Goal: Check status: Check status

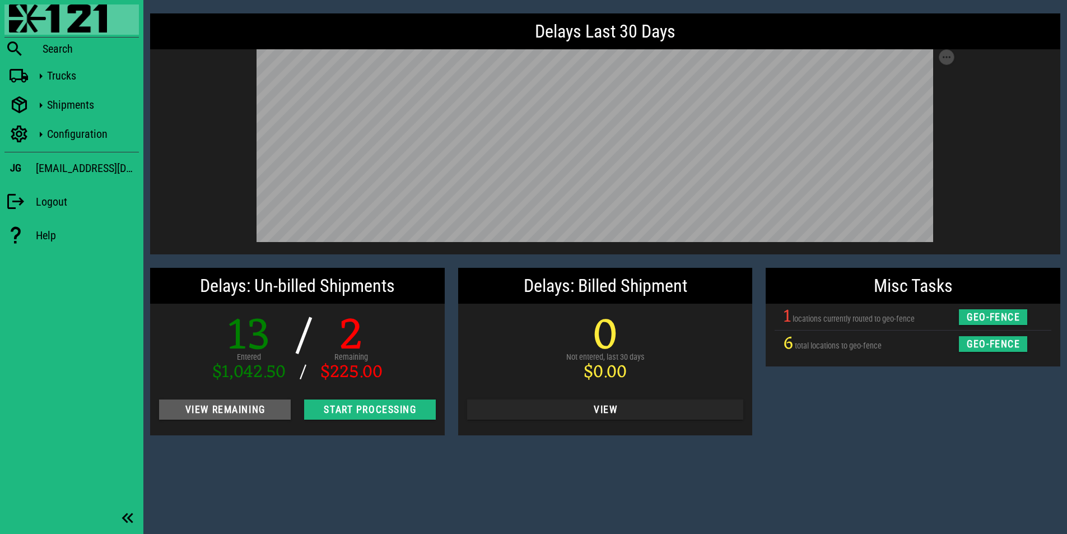
click at [255, 411] on span "View Remaining" at bounding box center [225, 409] width 114 height 11
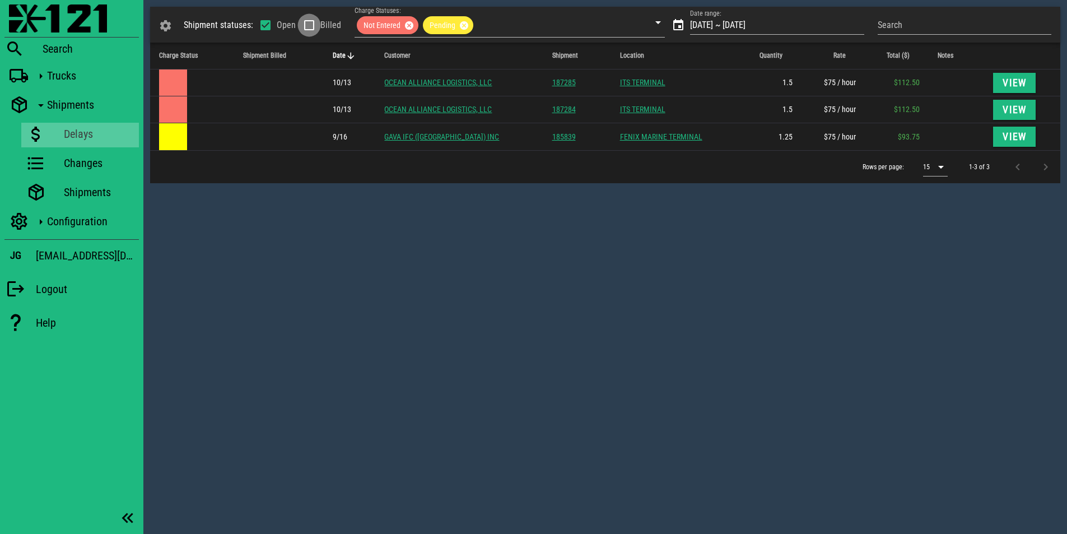
click at [307, 26] on div at bounding box center [309, 25] width 19 height 19
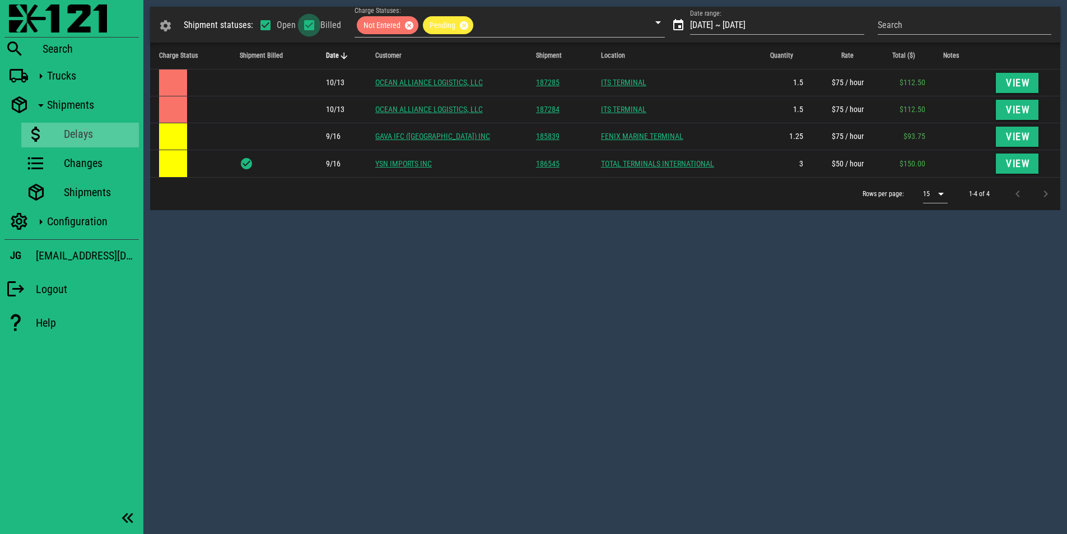
click at [307, 26] on div at bounding box center [309, 25] width 19 height 19
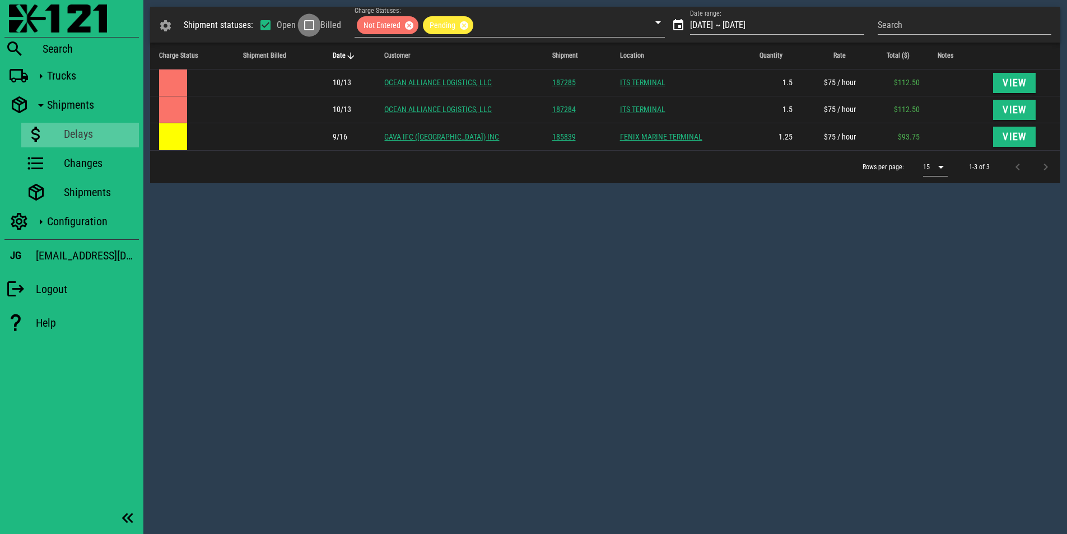
click at [307, 26] on div at bounding box center [309, 25] width 19 height 19
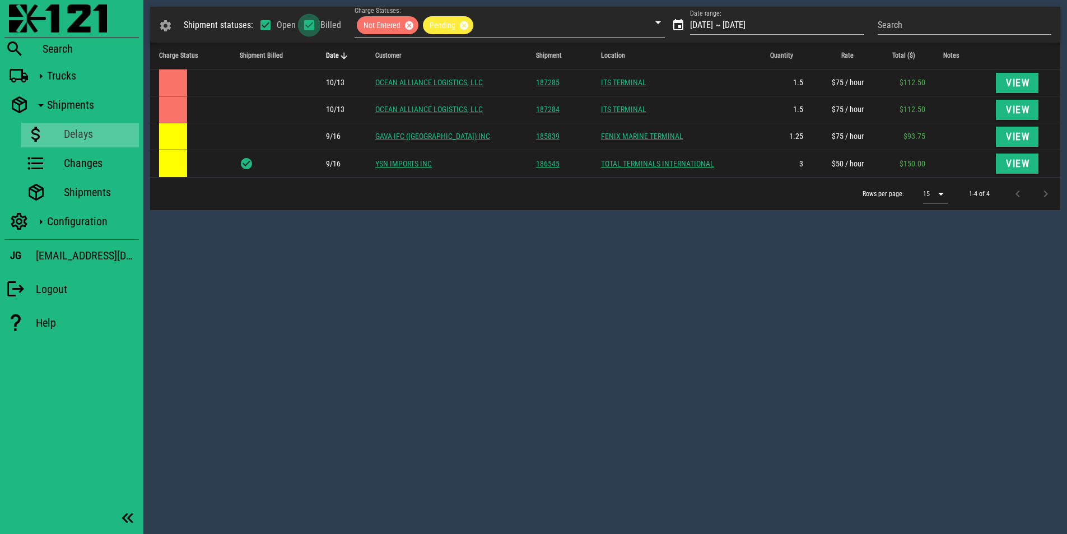
click at [307, 26] on div at bounding box center [309, 25] width 19 height 19
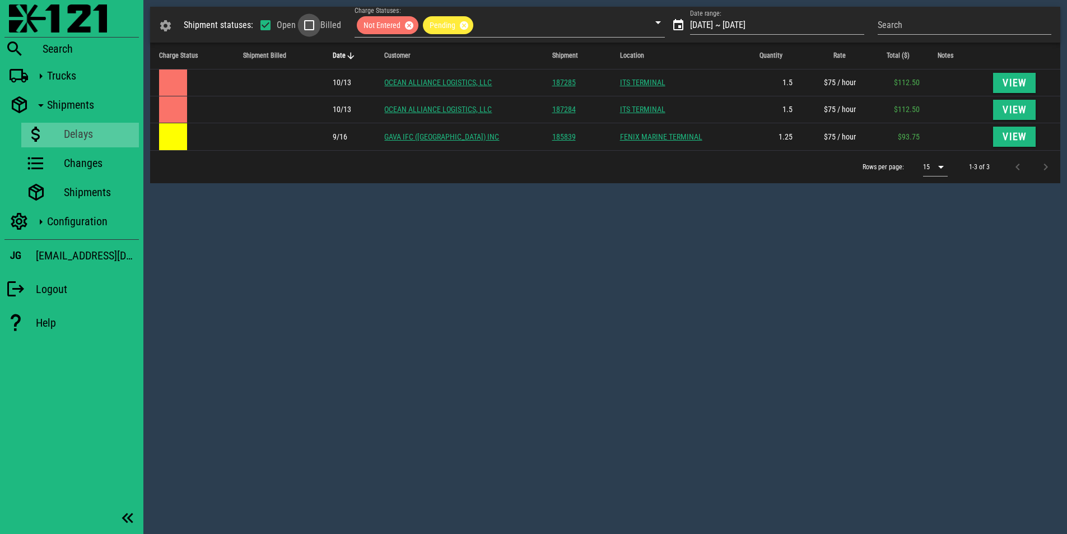
click at [307, 26] on div at bounding box center [309, 25] width 19 height 19
checkbox input "true"
